Goal: Transaction & Acquisition: Purchase product/service

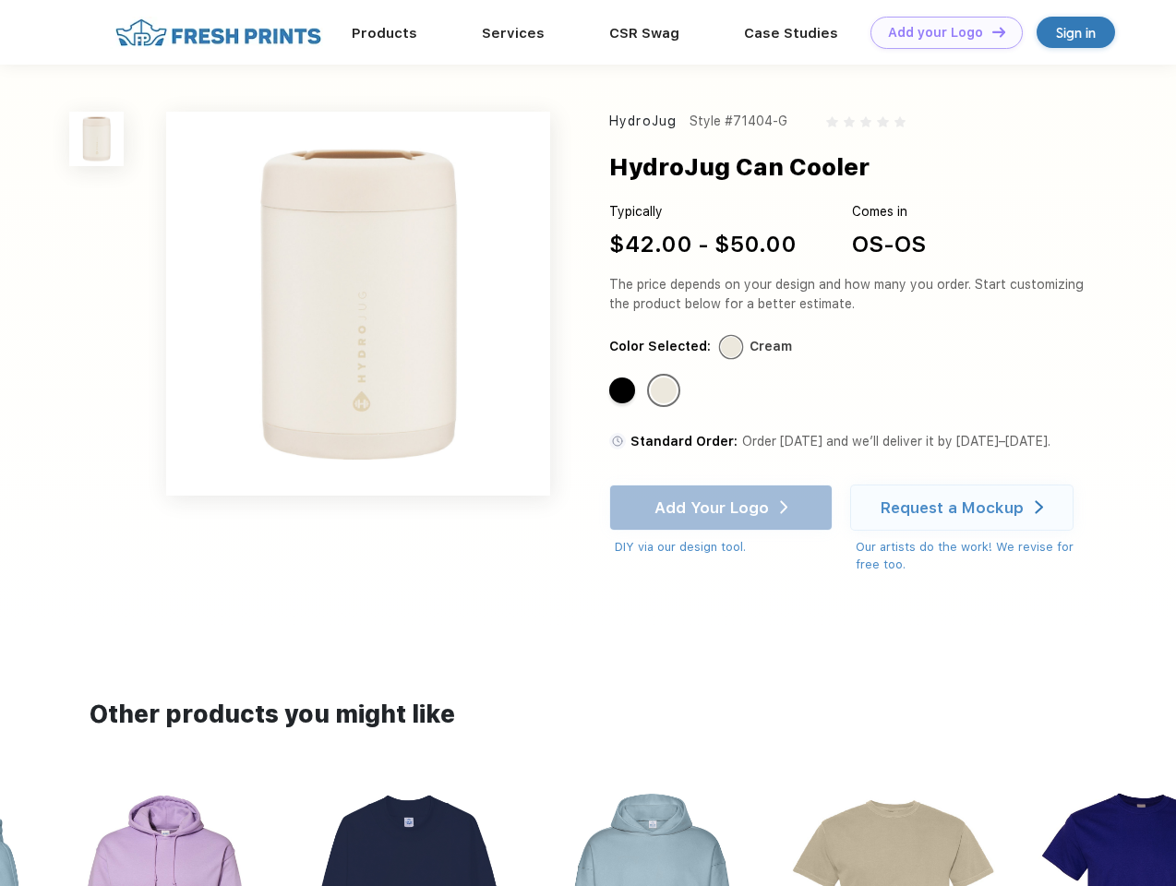
click at [940, 32] on link "Add your Logo Design Tool" at bounding box center [946, 33] width 152 height 32
click at [0, 0] on div "Design Tool" at bounding box center [0, 0] width 0 height 0
click at [990, 31] on link "Add your Logo Design Tool" at bounding box center [946, 33] width 152 height 32
click at [97, 138] on img at bounding box center [96, 139] width 54 height 54
click at [624, 391] on div "Standard Color" at bounding box center [622, 390] width 26 height 26
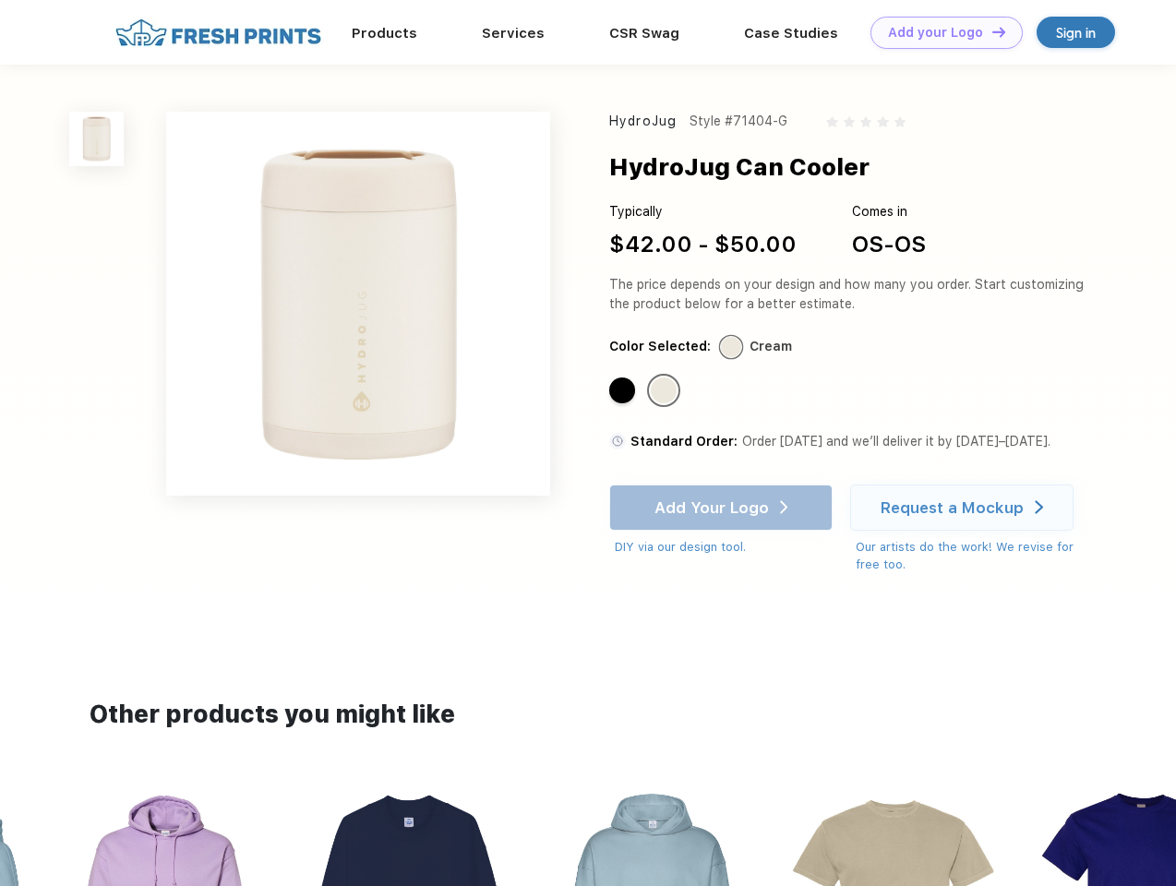
click at [665, 391] on div "Standard Color" at bounding box center [664, 390] width 26 height 26
click at [723, 508] on div "Add Your Logo DIY via our design tool. Ah shoot! This product isn't up in our d…" at bounding box center [720, 521] width 223 height 72
click at [964, 508] on div "Request a Mockup" at bounding box center [951, 507] width 143 height 18
